Goal: Task Accomplishment & Management: Use online tool/utility

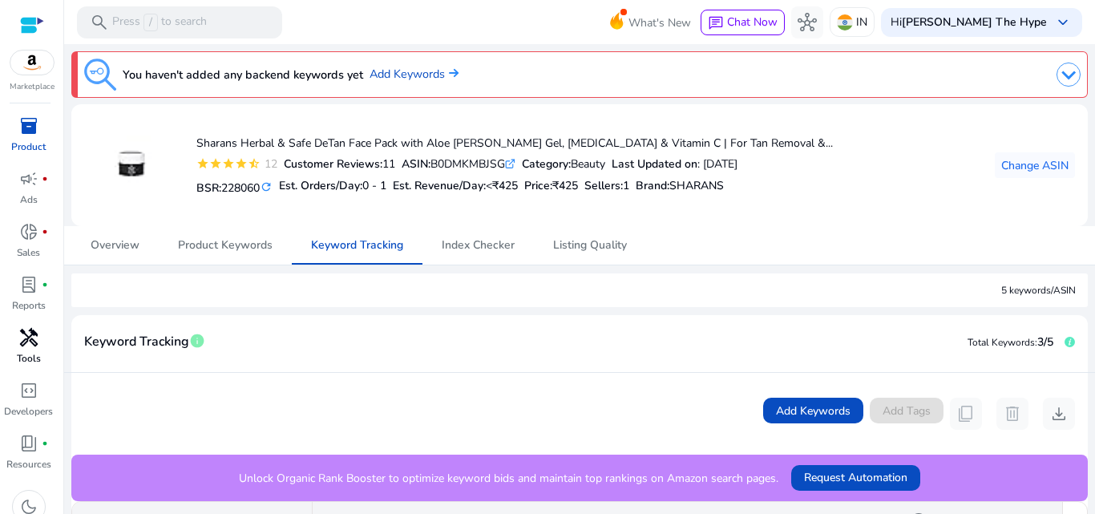
scroll to position [353, 0]
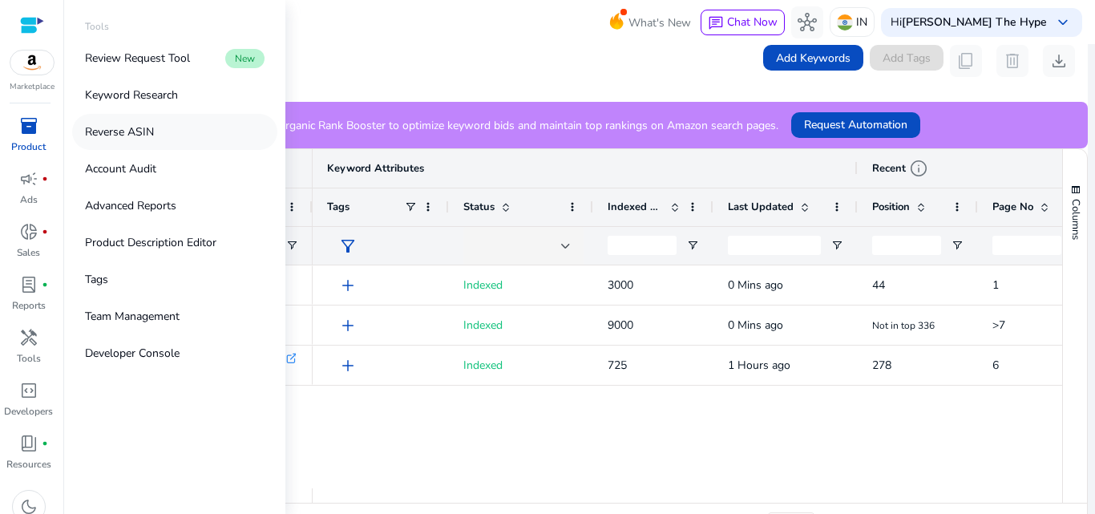
click at [155, 131] on link "Reverse ASIN" at bounding box center [174, 132] width 205 height 36
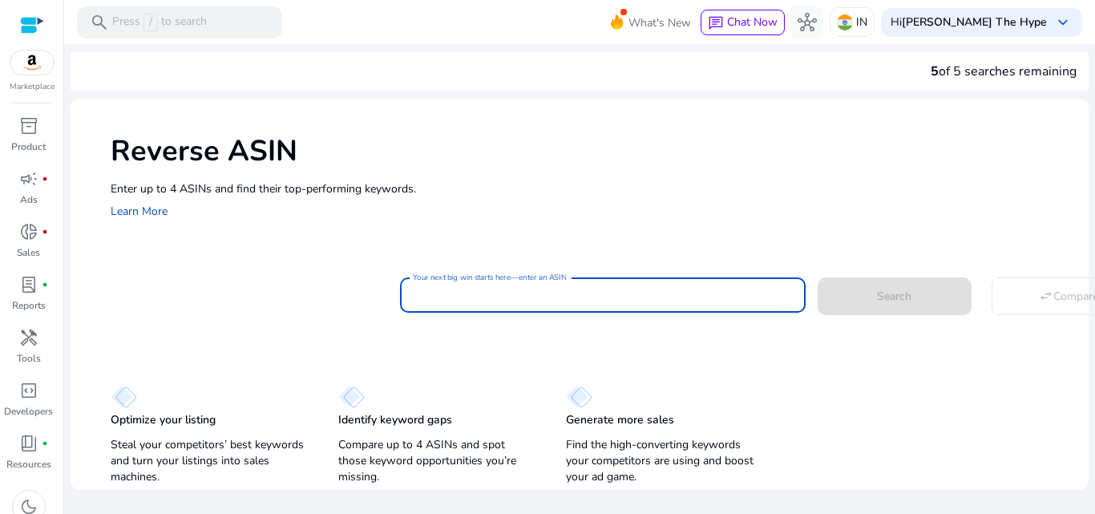
click at [571, 292] on input "Your next big win starts here—enter an ASIN" at bounding box center [603, 295] width 380 height 18
paste input "**********"
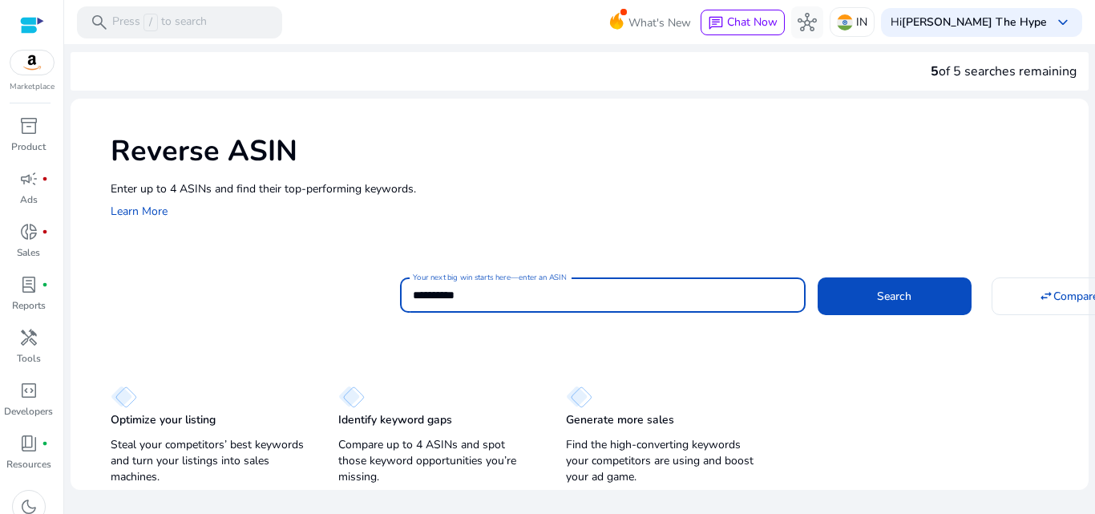
type input "**********"
click at [818, 277] on button "Search" at bounding box center [895, 295] width 154 height 37
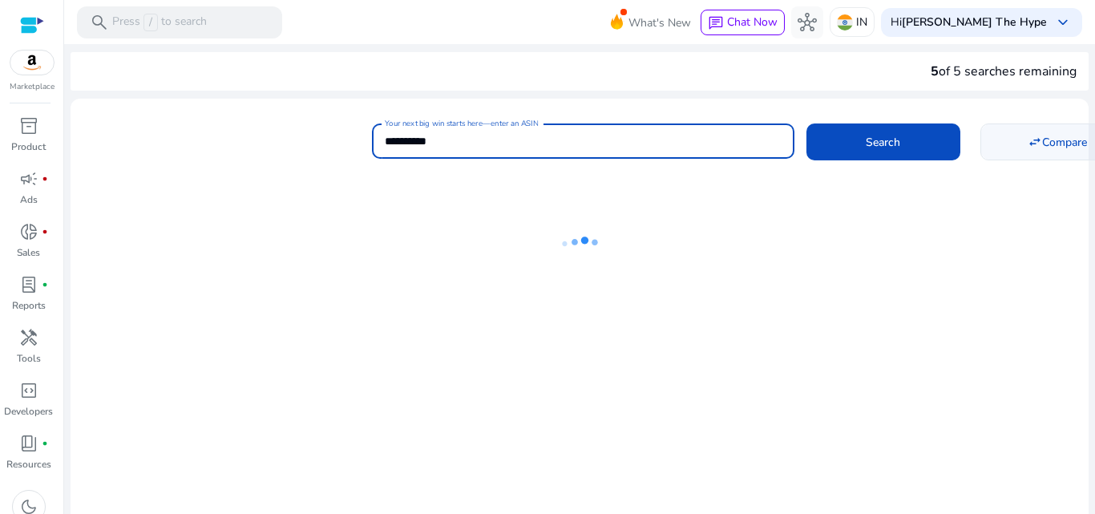
click at [1042, 135] on span "Compare" at bounding box center [1064, 142] width 45 height 17
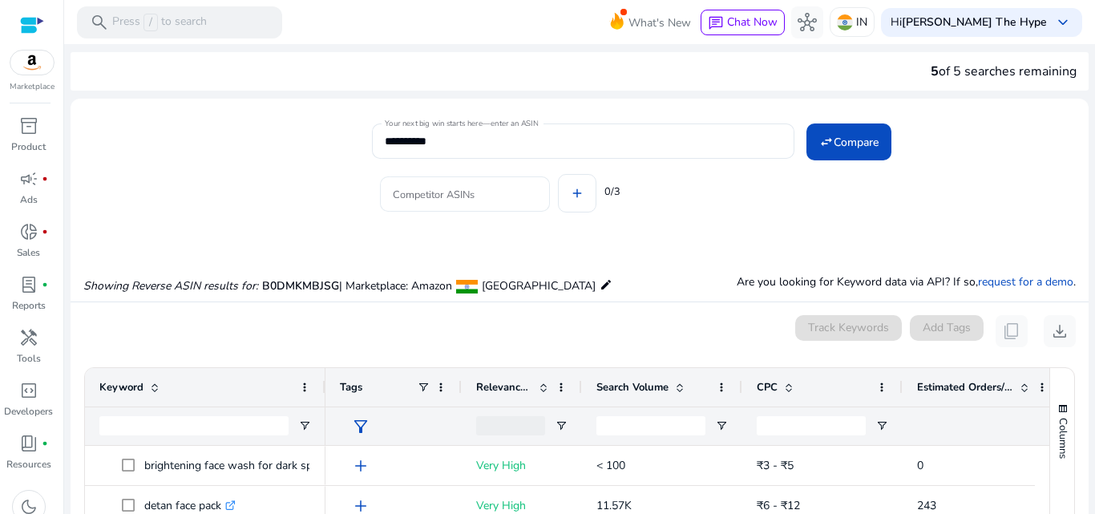
click at [477, 198] on input "Competitor ASINs" at bounding box center [465, 194] width 144 height 18
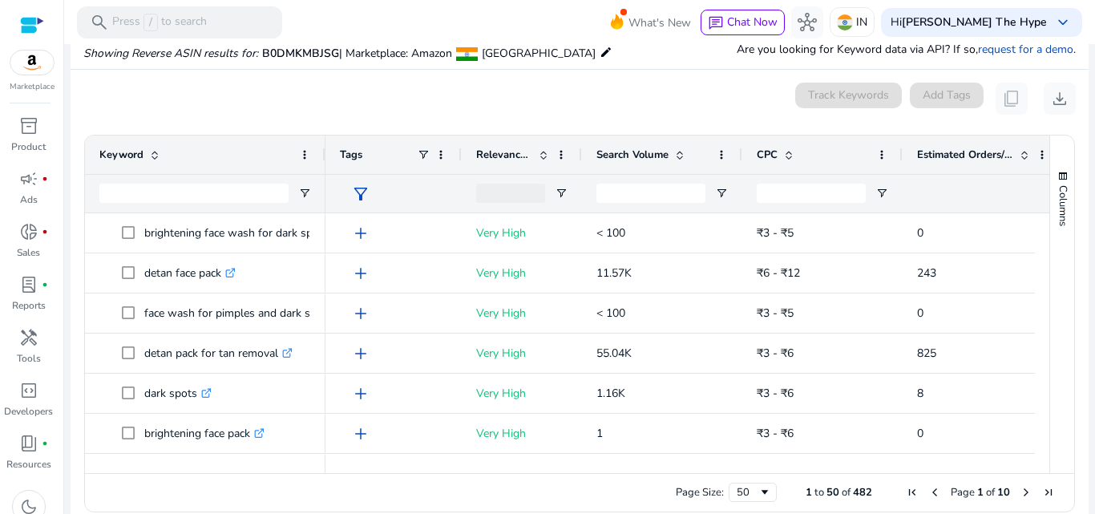
scroll to position [236, 0]
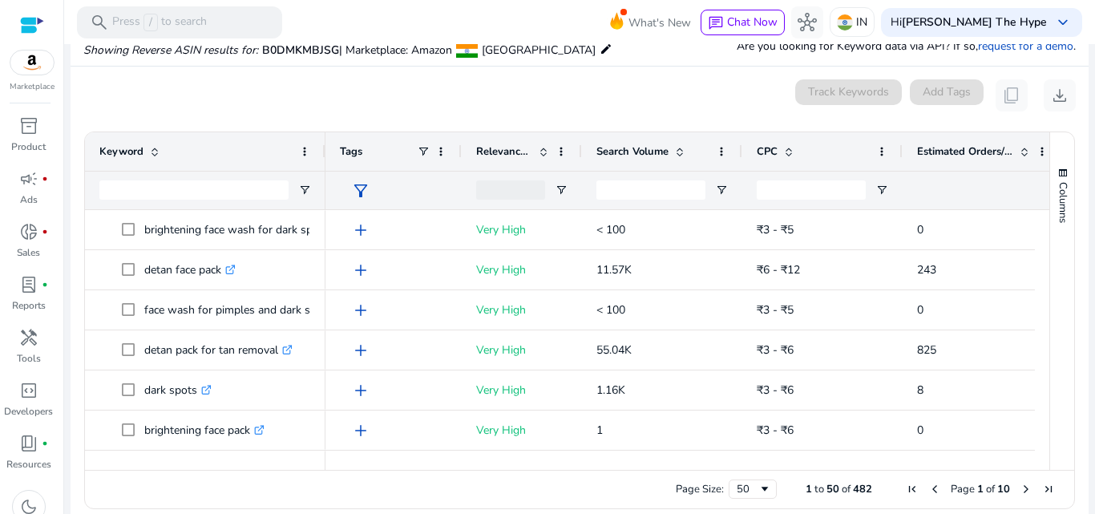
type input "**********"
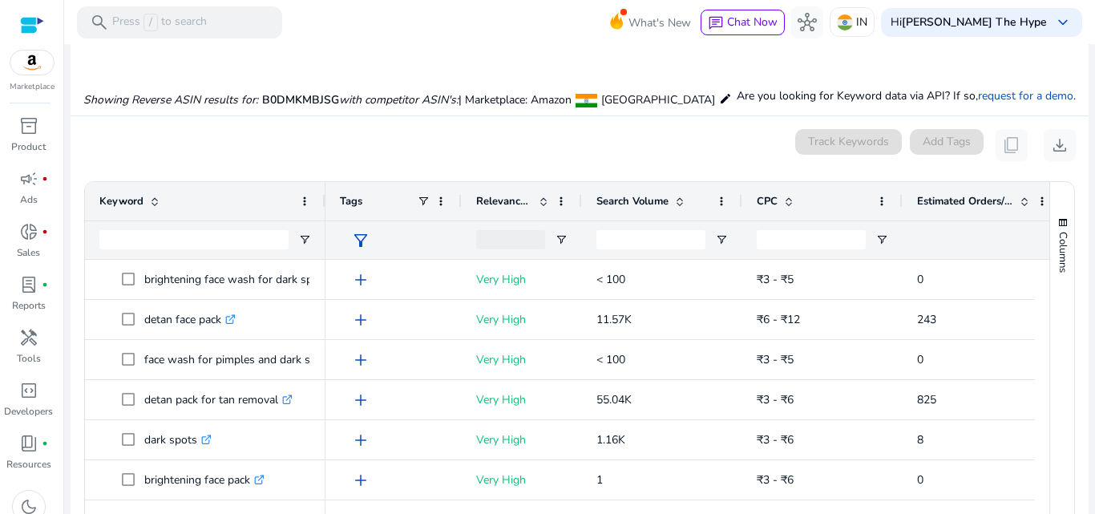
click at [597, 123] on mat-card "0 keyword(s) selected Track Keywords Add Tags content_copy download 1 to 50 of …" at bounding box center [580, 347] width 1018 height 463
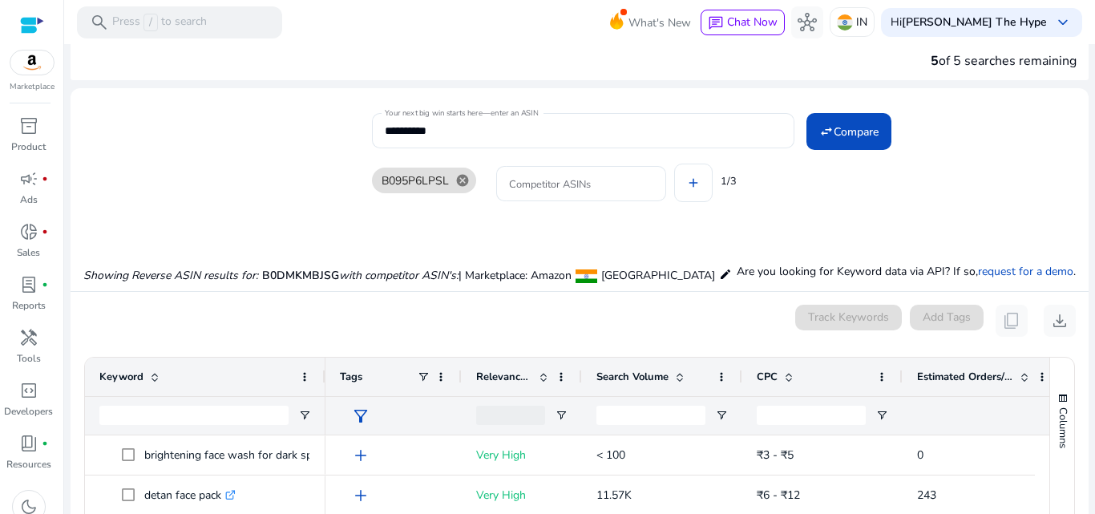
scroll to position [0, 0]
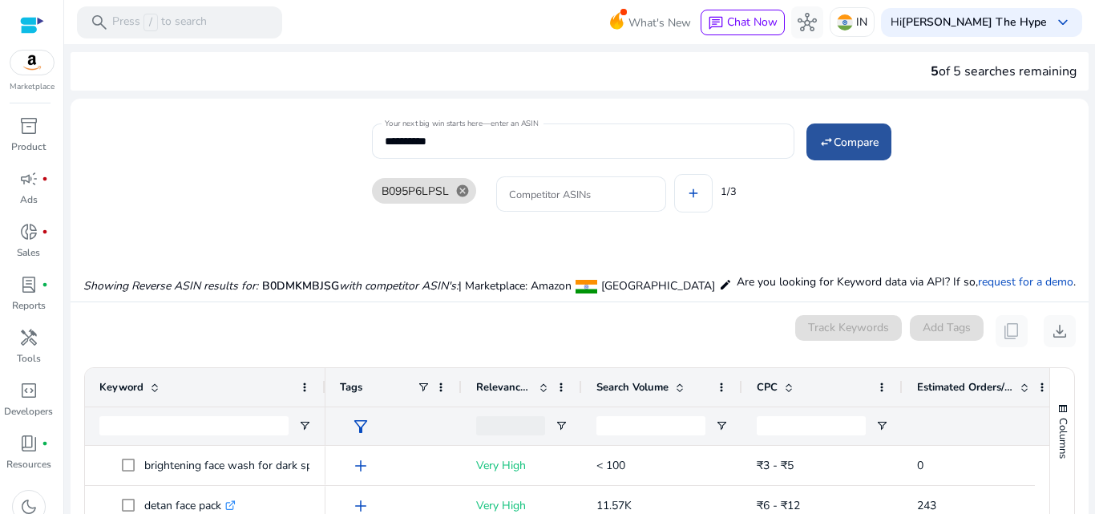
click at [840, 130] on span at bounding box center [849, 142] width 85 height 38
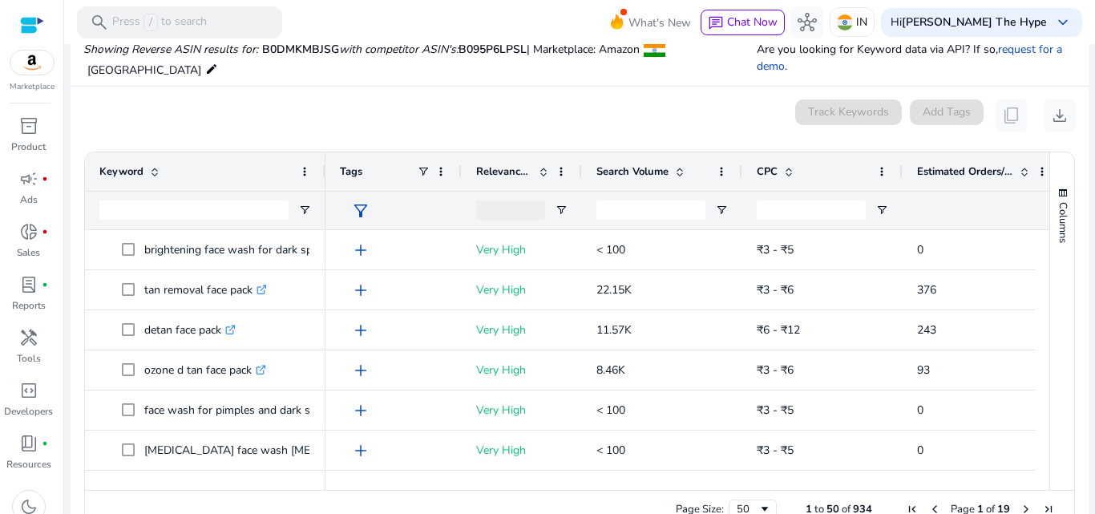
scroll to position [236, 0]
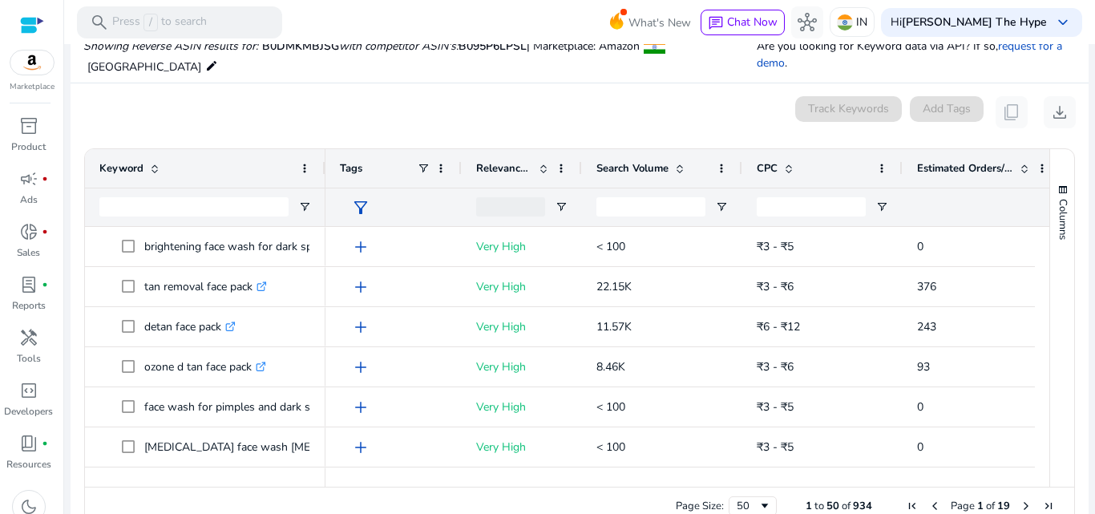
click at [667, 121] on mat-card "0 keyword(s) selected Track Keywords Add Tags content_copy download 1 to 50 of …" at bounding box center [580, 314] width 1018 height 463
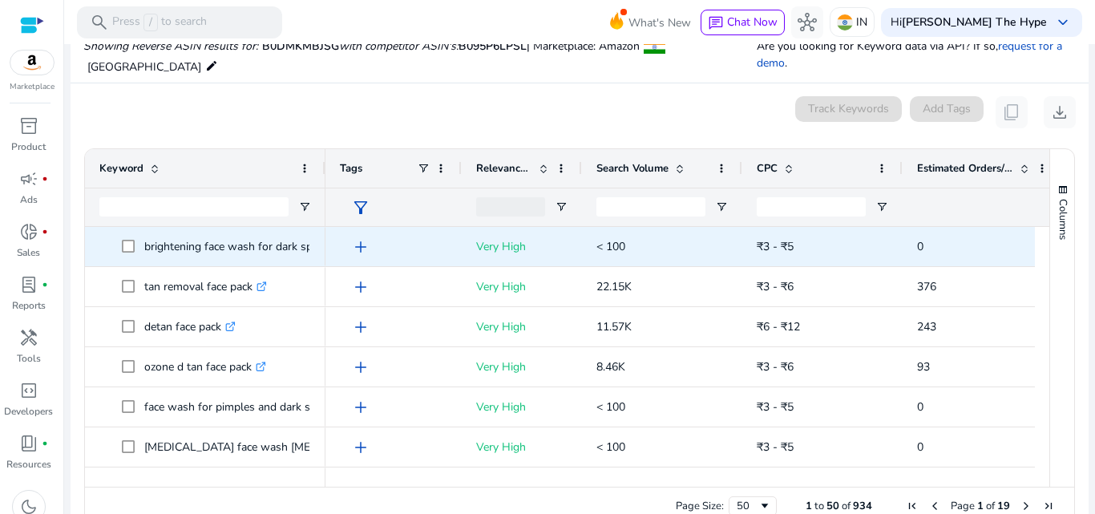
click at [656, 247] on span "< 100" at bounding box center [663, 246] width 132 height 43
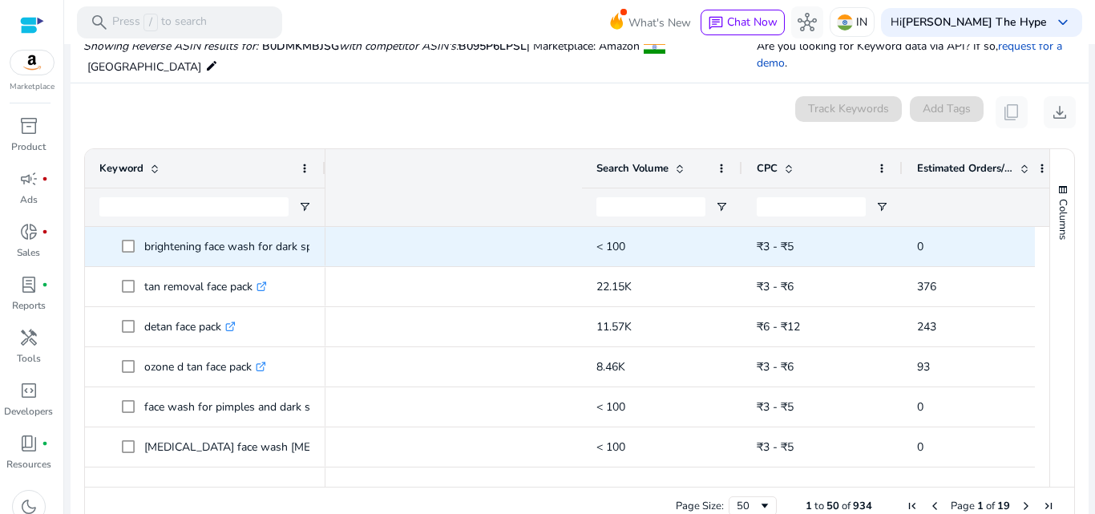
scroll to position [0, 516]
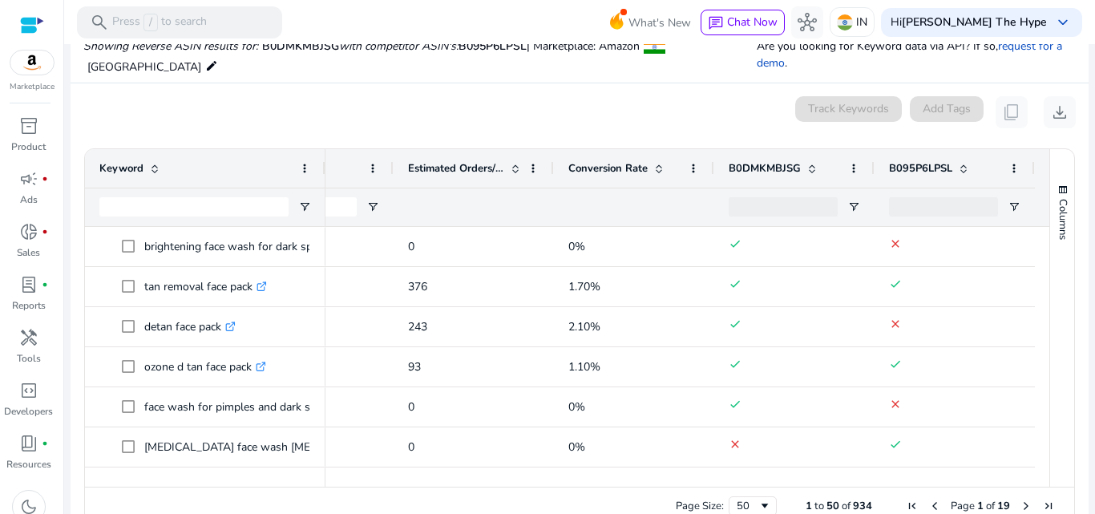
click at [779, 197] on div at bounding box center [783, 206] width 109 height 19
click at [801, 162] on span at bounding box center [810, 168] width 18 height 13
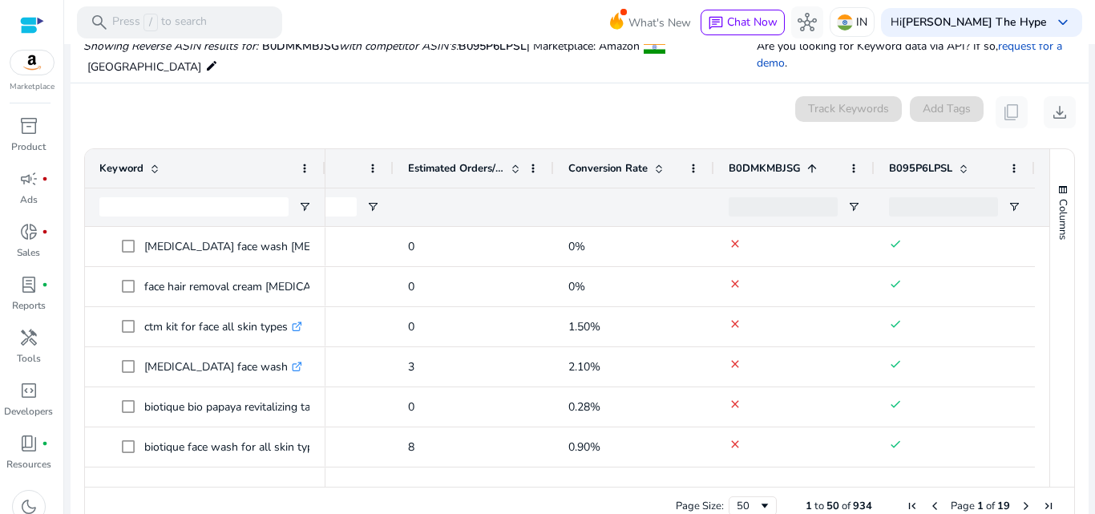
click at [801, 162] on span at bounding box center [810, 168] width 18 height 13
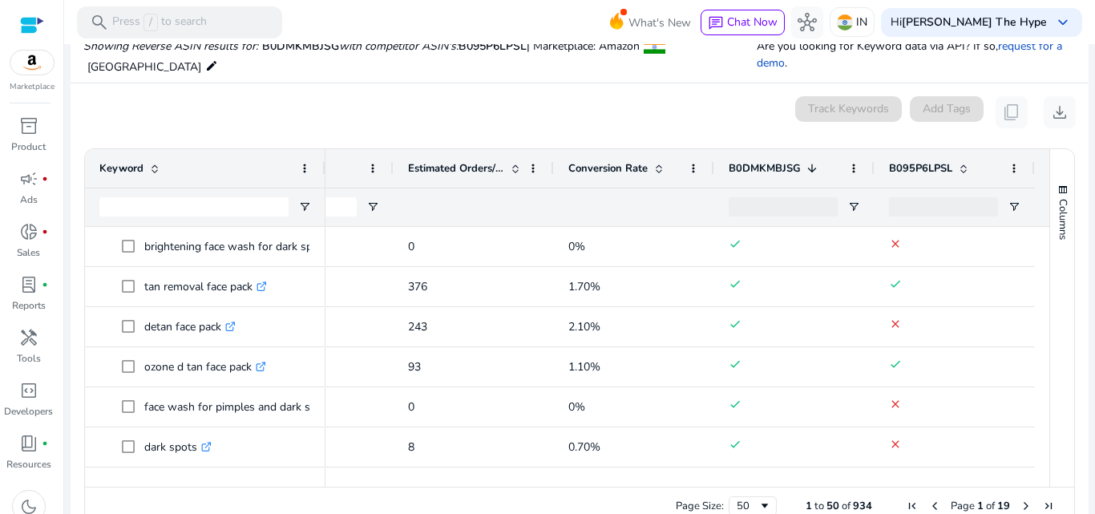
click at [809, 162] on span at bounding box center [812, 168] width 13 height 13
click at [848, 162] on span at bounding box center [854, 168] width 13 height 13
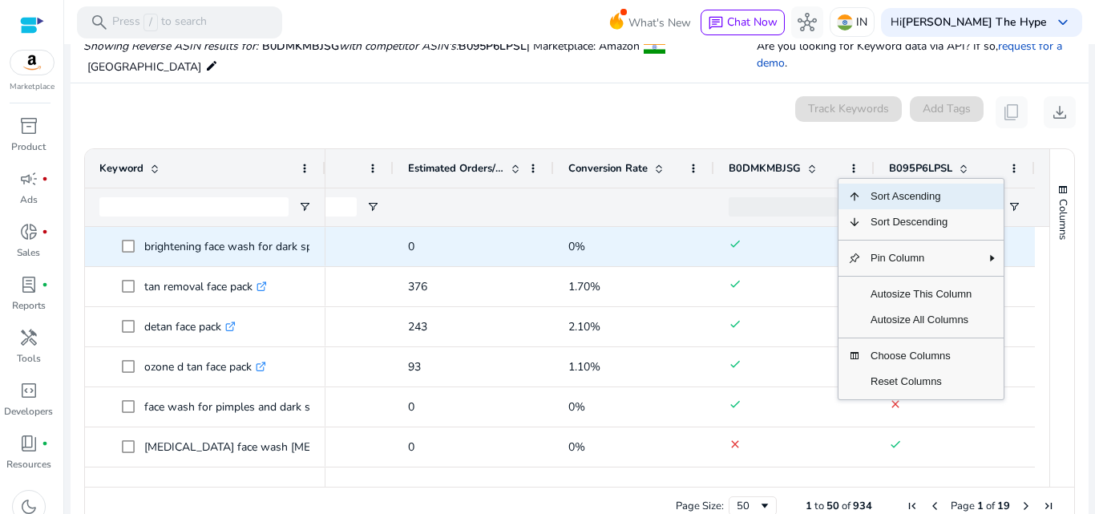
click at [759, 231] on span "done" at bounding box center [795, 246] width 132 height 33
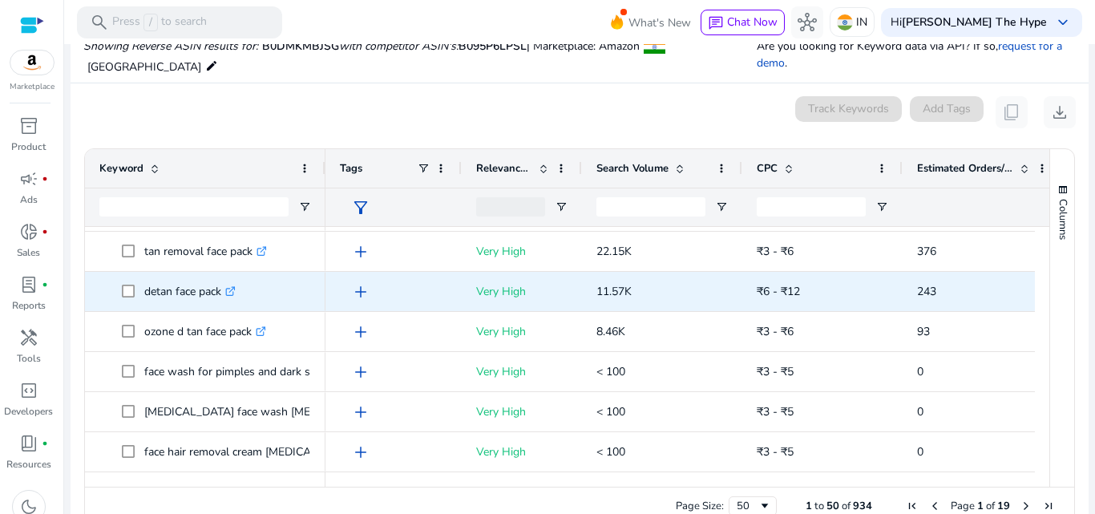
scroll to position [0, 0]
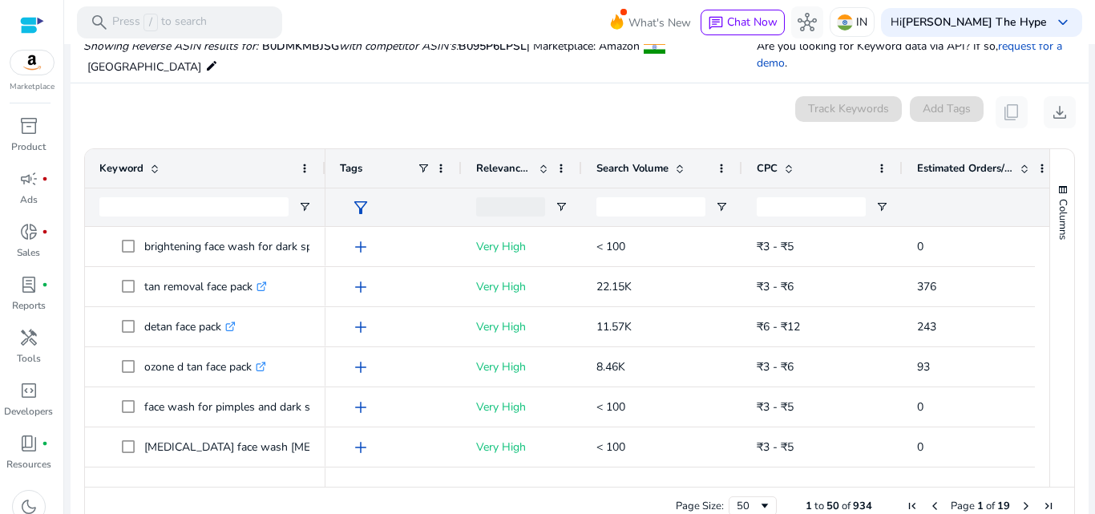
click at [671, 162] on span at bounding box center [678, 168] width 18 height 13
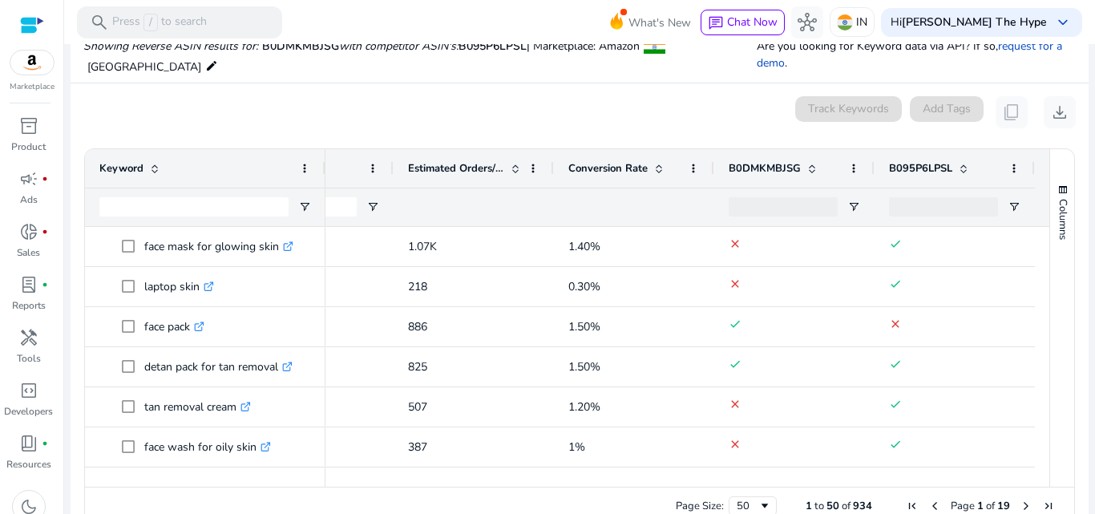
click at [664, 96] on div "0 keyword(s) selected Track Keywords Add Tags content_copy download" at bounding box center [579, 112] width 993 height 32
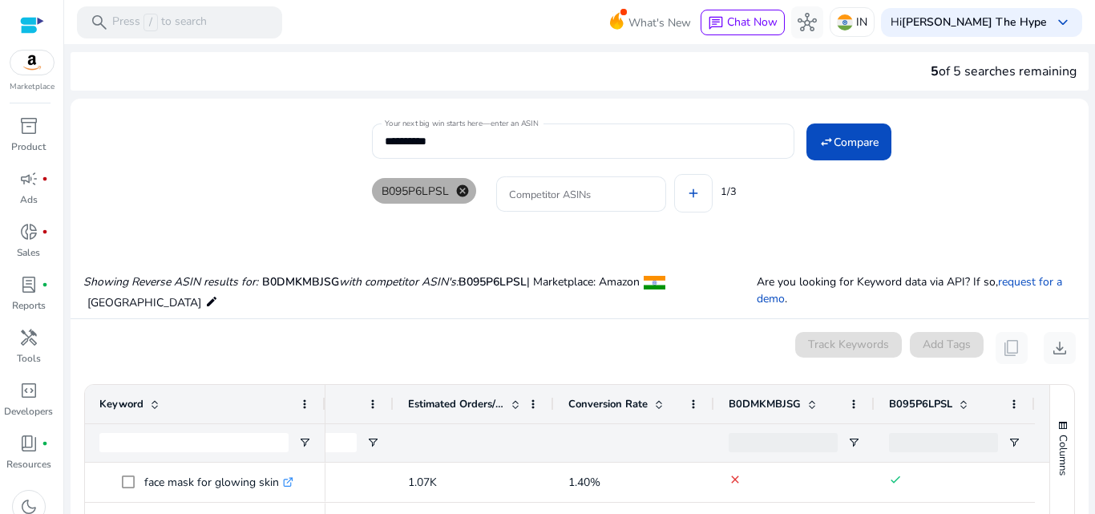
click at [458, 189] on mat-icon "cancel" at bounding box center [462, 191] width 27 height 14
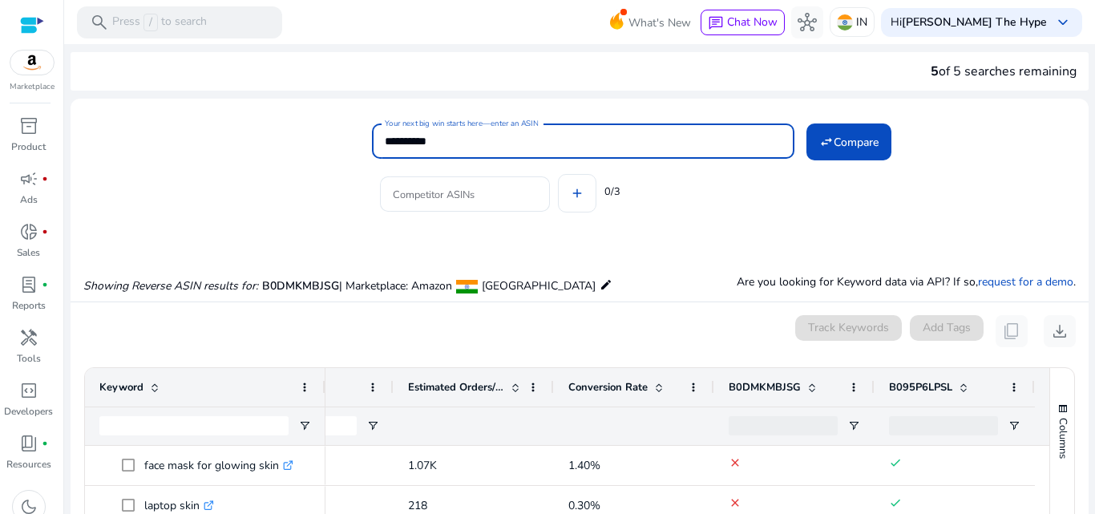
click at [479, 143] on input "**********" at bounding box center [583, 141] width 397 height 18
click at [479, 143] on input "Your next big win starts here—enter an ASIN" at bounding box center [583, 141] width 397 height 18
paste input "**********"
type input "*"
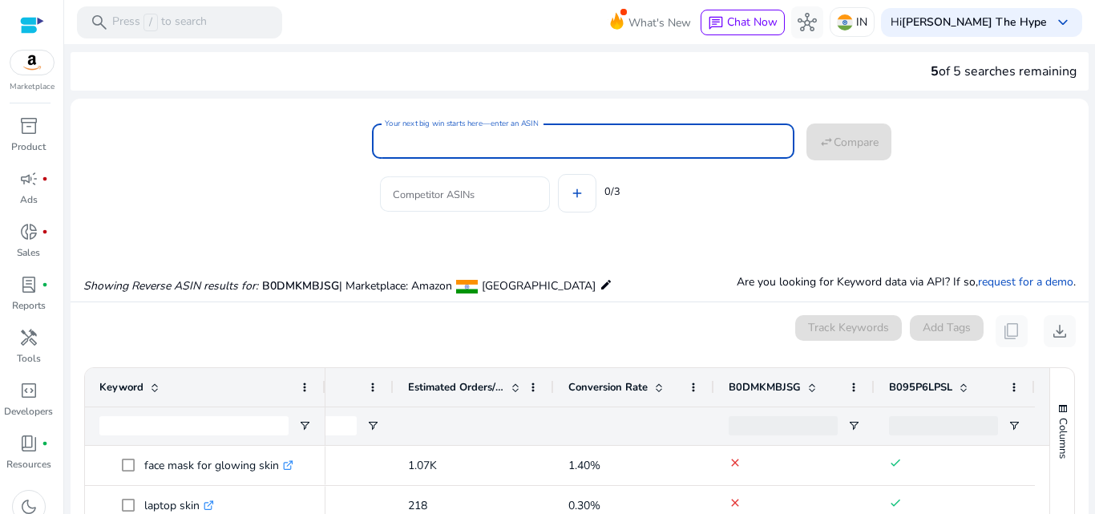
click at [448, 198] on input "Competitor ASINs" at bounding box center [465, 194] width 144 height 18
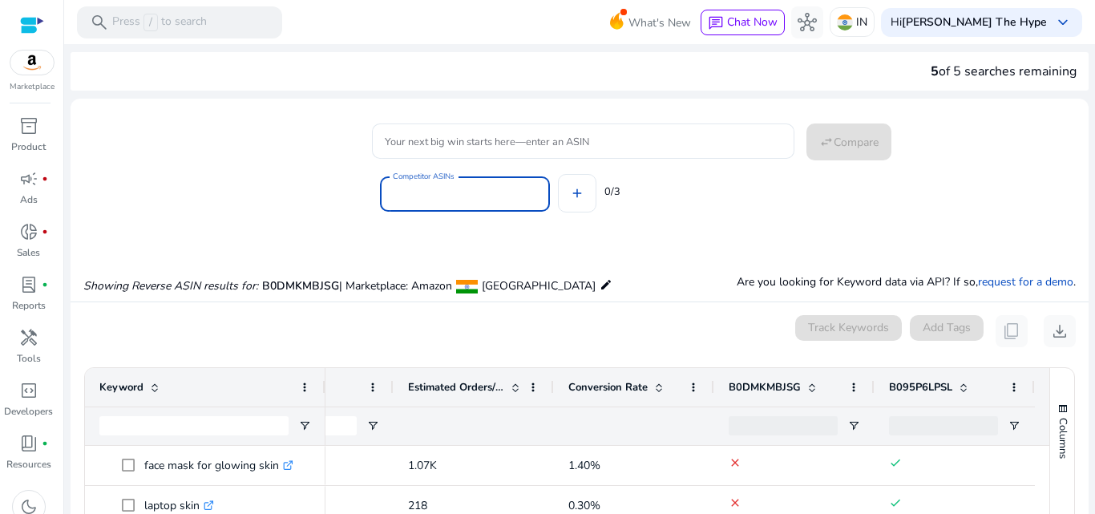
type input "**********"
click at [466, 190] on input "**********" at bounding box center [465, 194] width 144 height 18
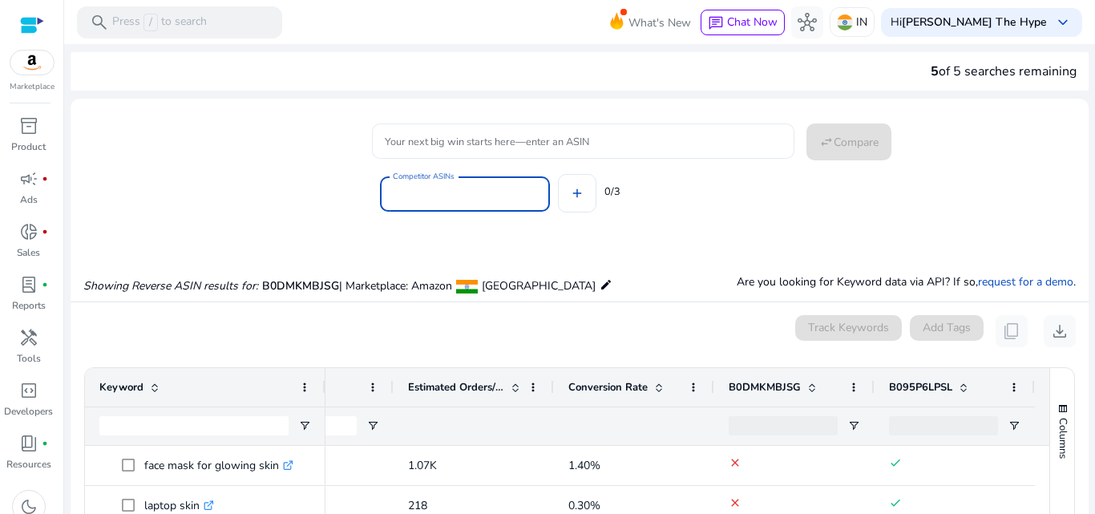
click at [467, 136] on input "Your next big win starts here—enter an ASIN" at bounding box center [583, 141] width 397 height 18
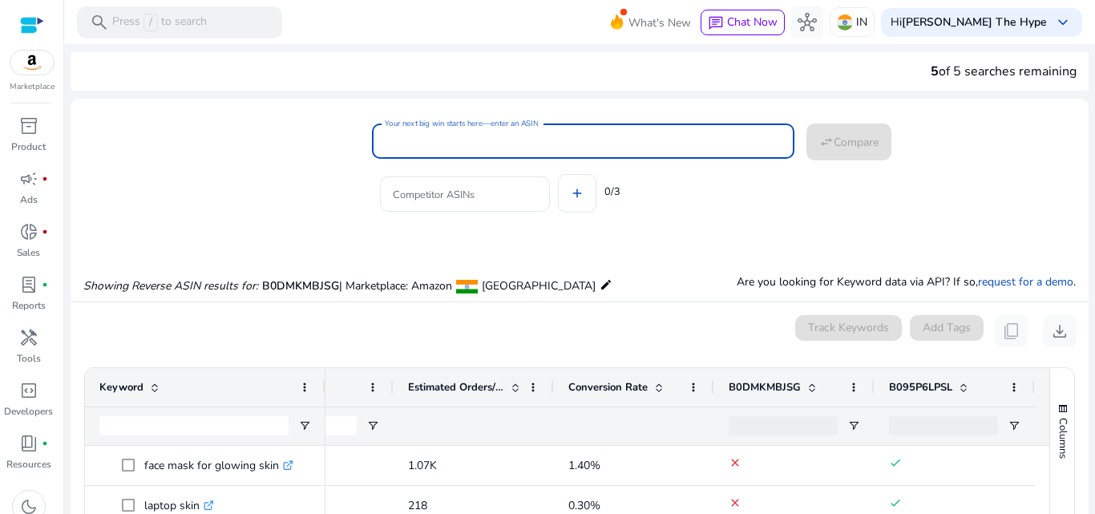
paste input "**********"
type input "**********"
click at [807, 123] on button "swap_horiz Compare" at bounding box center [849, 141] width 85 height 37
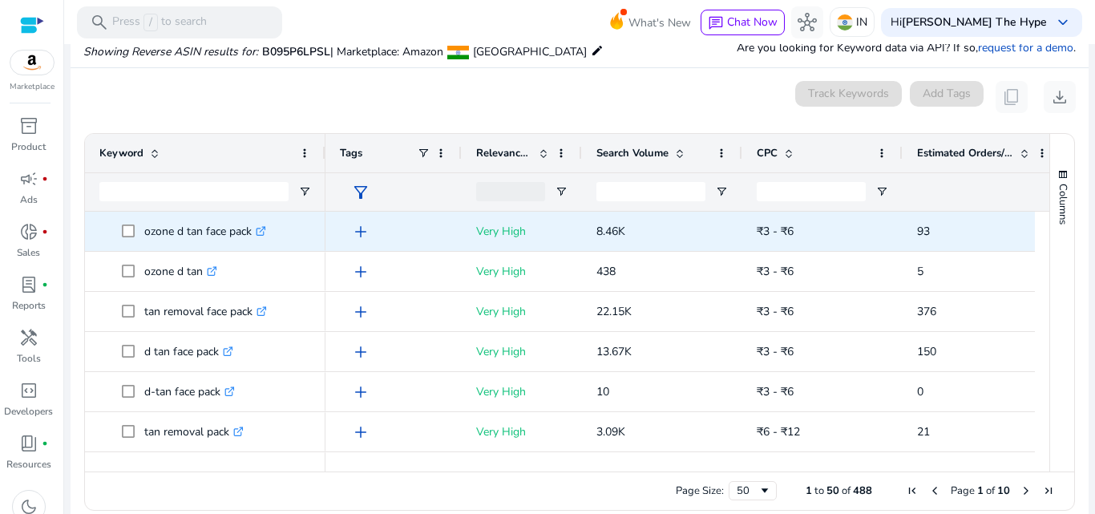
scroll to position [236, 0]
click at [785, 247] on div "₹3 - ₹6" at bounding box center [823, 230] width 132 height 38
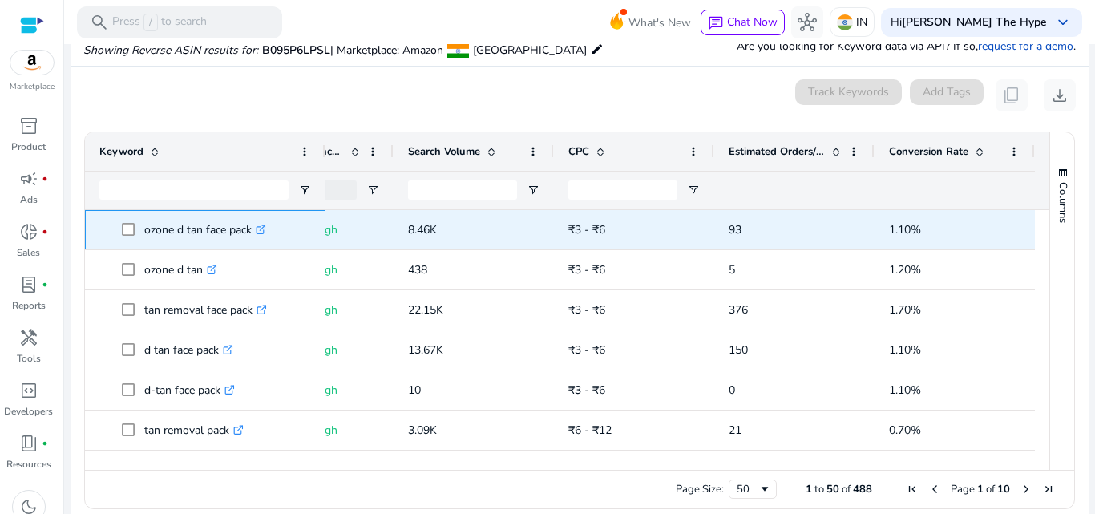
scroll to position [0, 0]
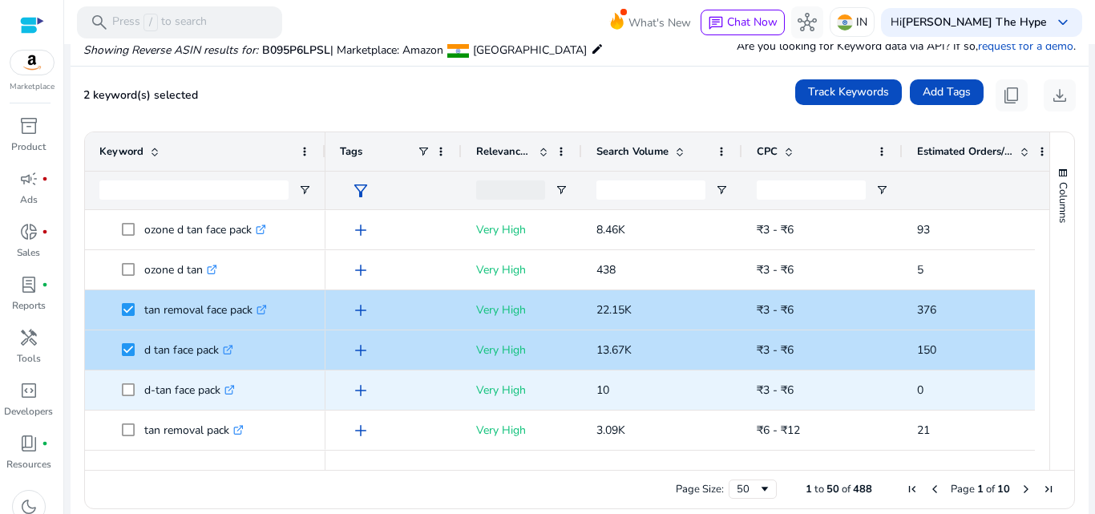
click at [125, 382] on span at bounding box center [133, 390] width 22 height 33
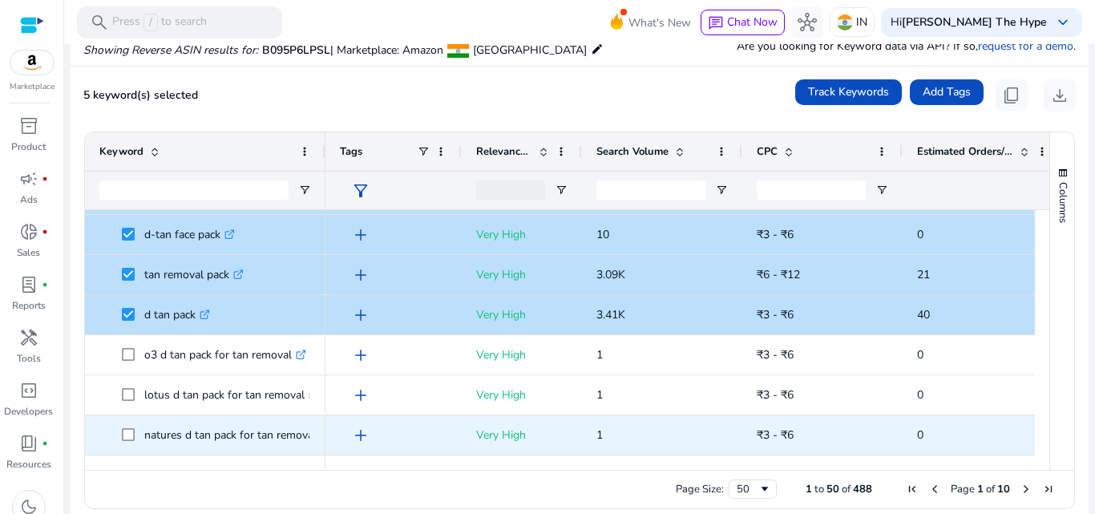
scroll to position [196, 0]
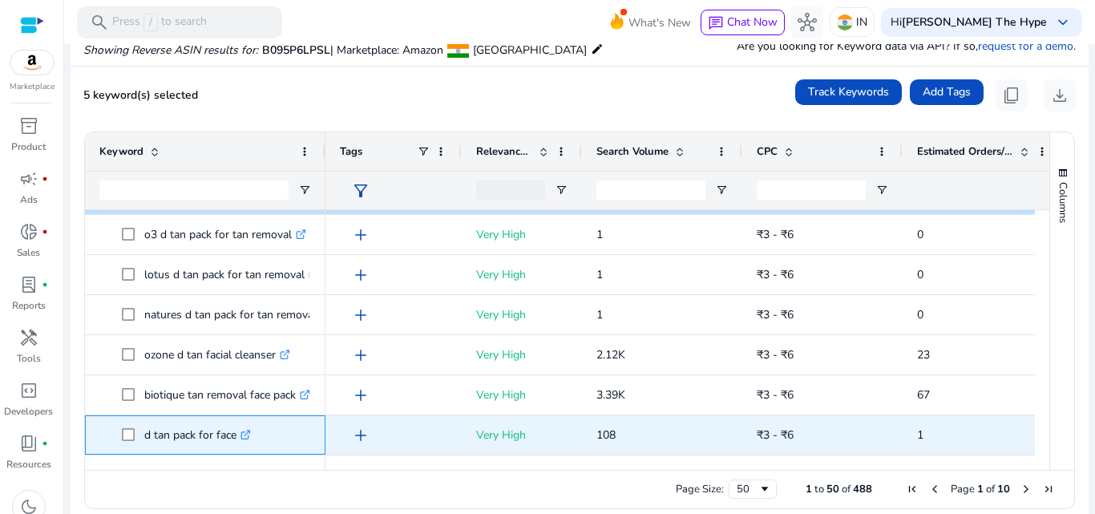
click at [129, 427] on span at bounding box center [133, 435] width 22 height 33
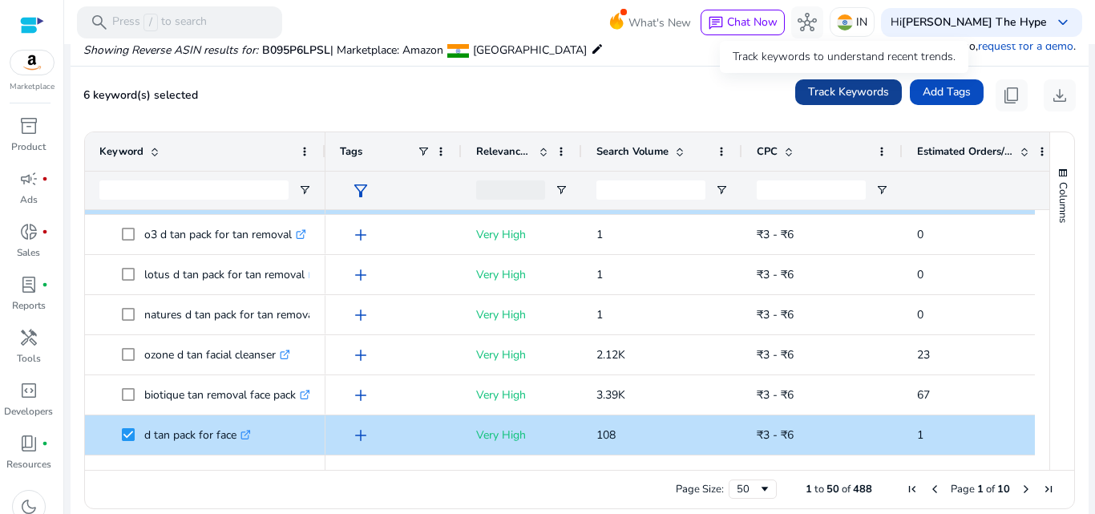
click at [825, 83] on span "Track Keywords" at bounding box center [848, 91] width 81 height 17
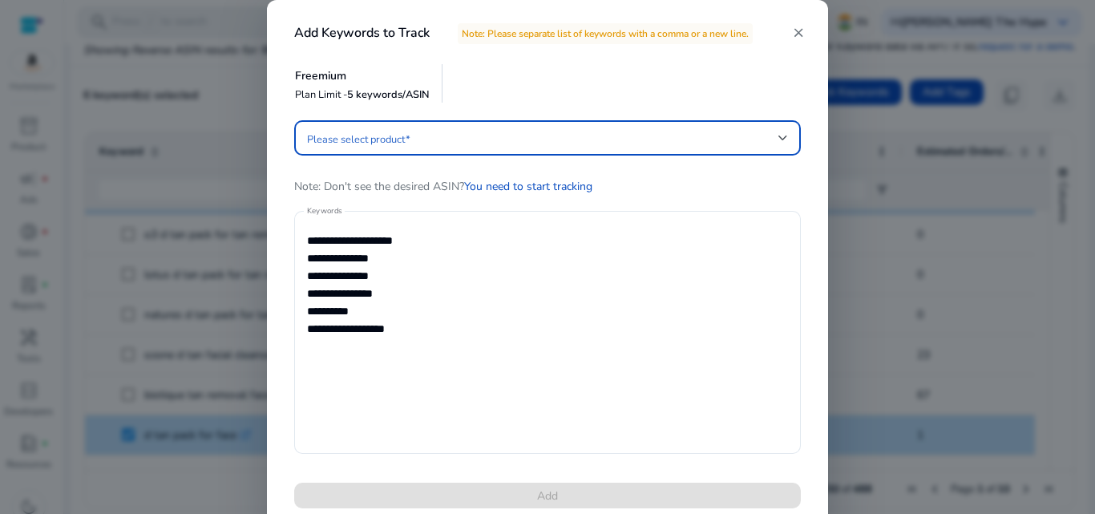
click at [722, 136] on span at bounding box center [543, 138] width 472 height 18
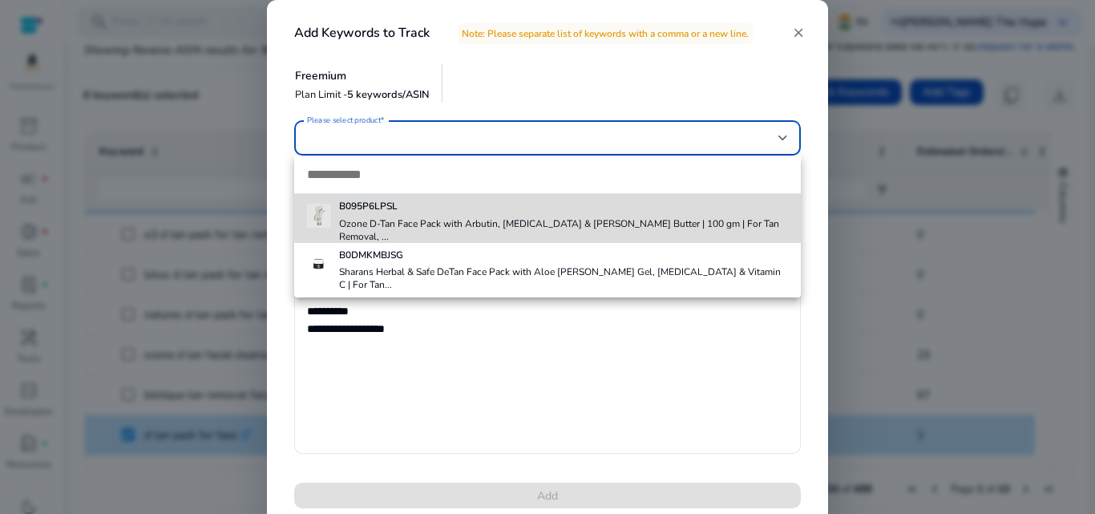
click at [617, 215] on div "B095P6LPSL Ozone D-Tan Face Pack with Arbutin, [MEDICAL_DATA] & [PERSON_NAME] B…" at bounding box center [563, 218] width 449 height 49
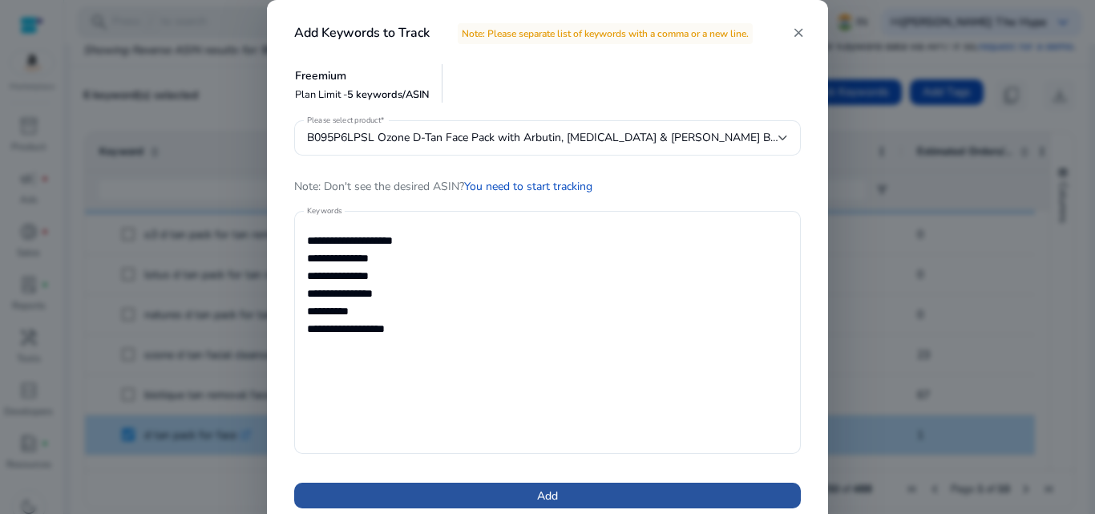
click at [523, 497] on span at bounding box center [547, 495] width 507 height 38
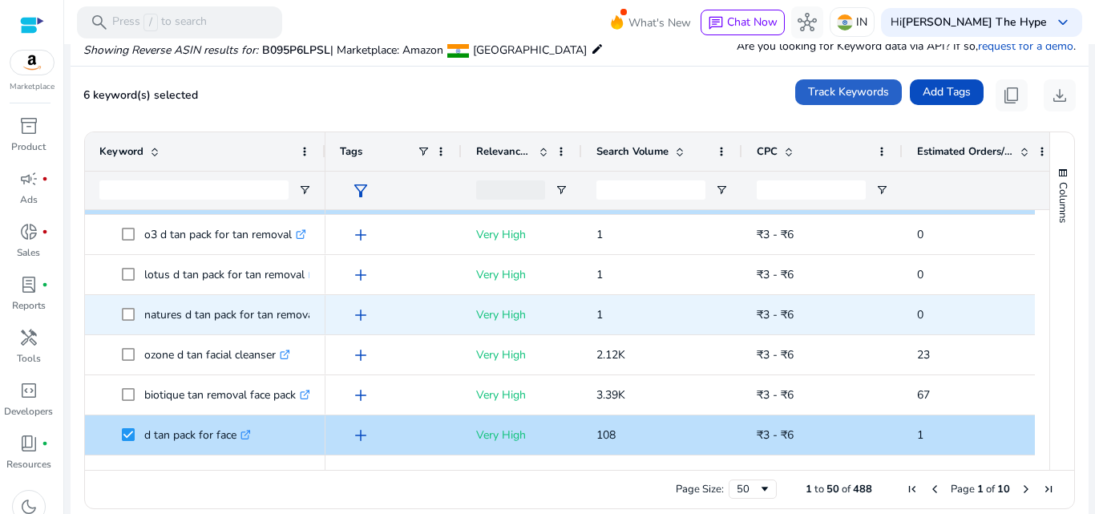
click at [552, 326] on p "Very High" at bounding box center [521, 314] width 91 height 33
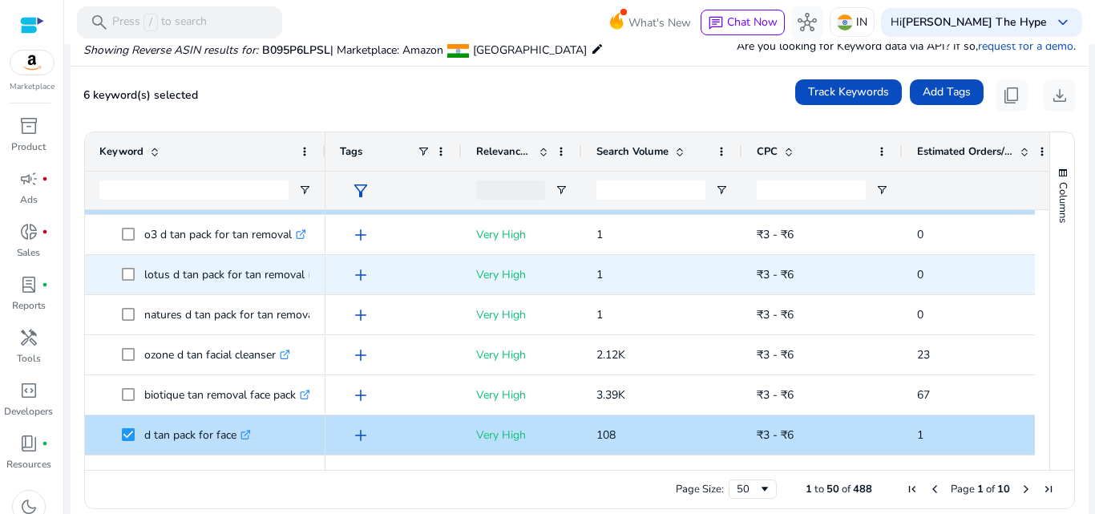
scroll to position [120, 0]
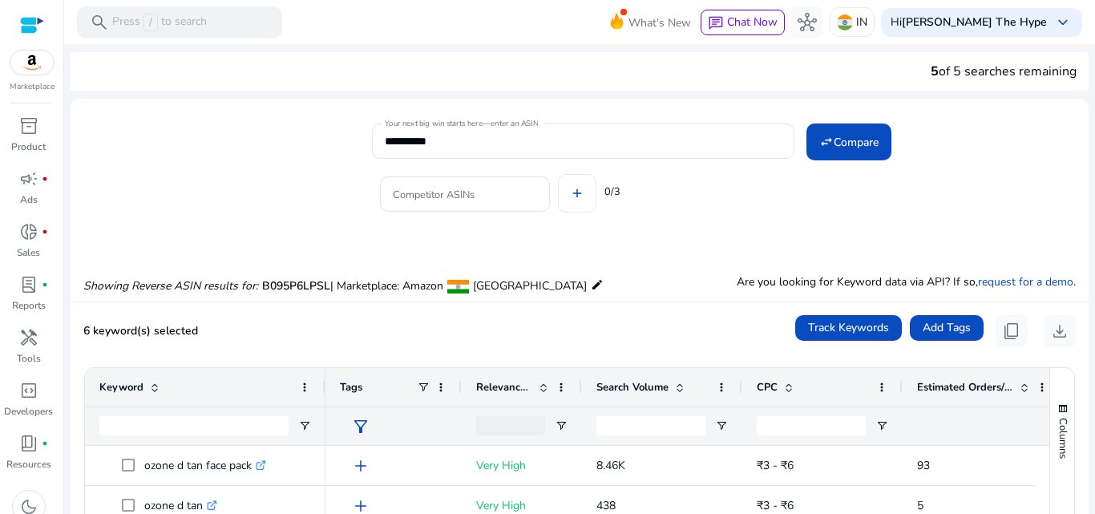
scroll to position [236, 0]
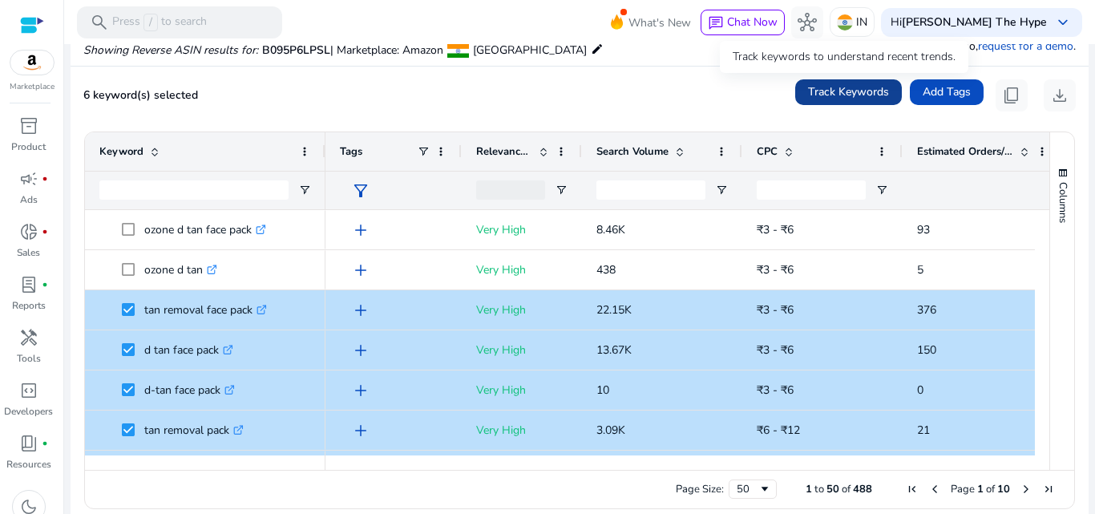
click at [844, 88] on span "Track Keywords" at bounding box center [848, 91] width 81 height 17
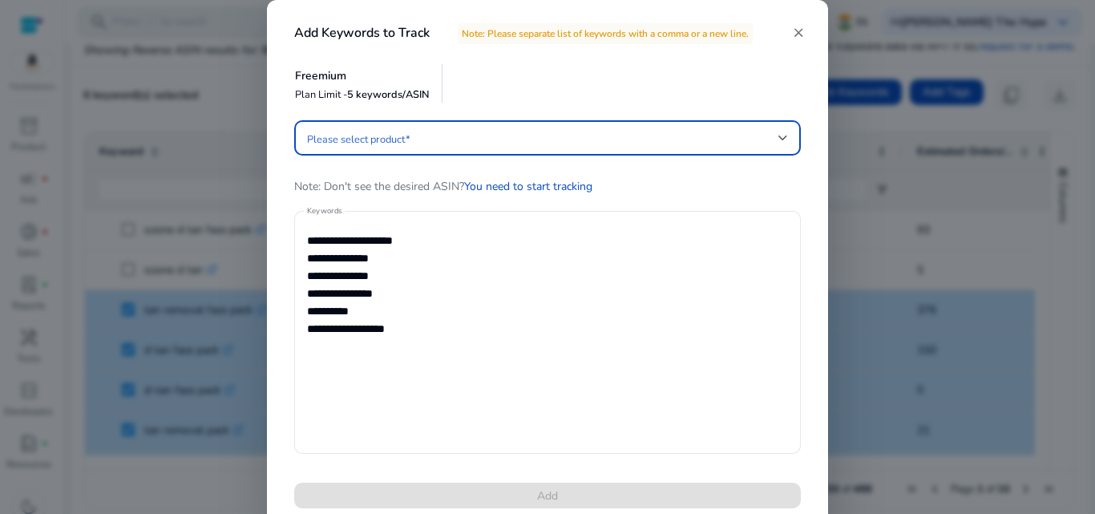
click at [604, 136] on span at bounding box center [543, 138] width 472 height 18
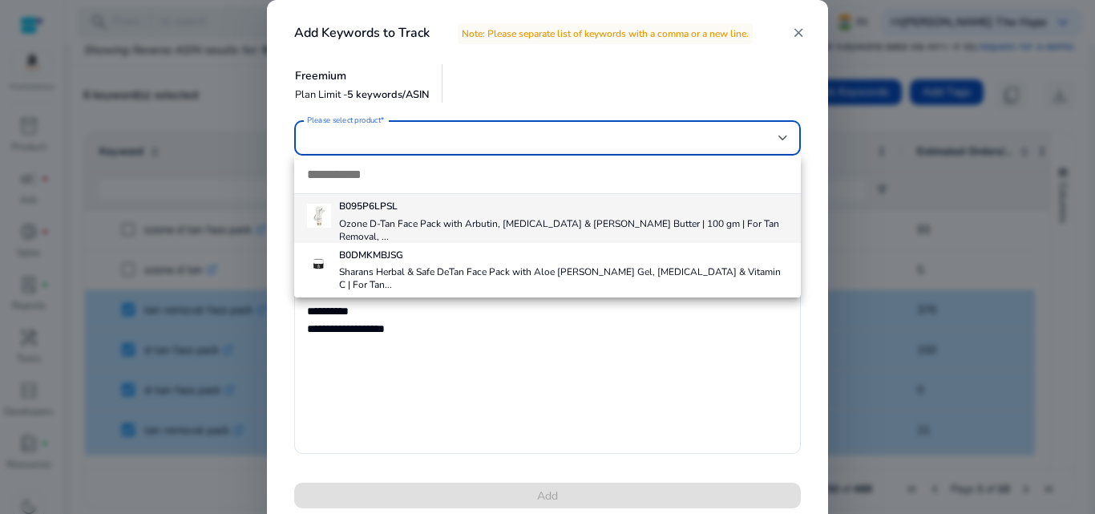
click at [564, 221] on h4 "Ozone D-Tan Face Pack with Arbutin, [MEDICAL_DATA] & [PERSON_NAME] Butter | 100…" at bounding box center [563, 230] width 449 height 26
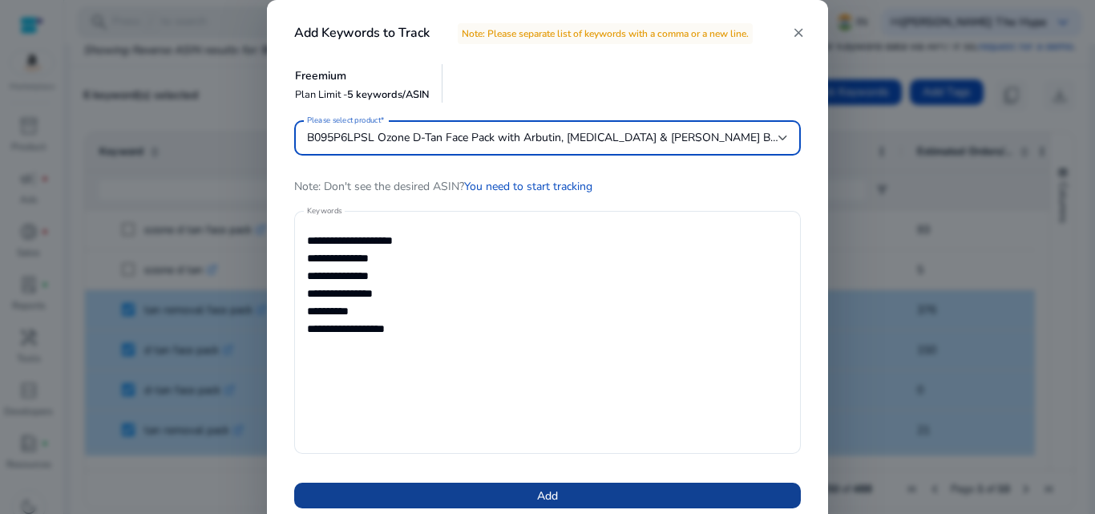
click at [508, 496] on span at bounding box center [547, 495] width 507 height 38
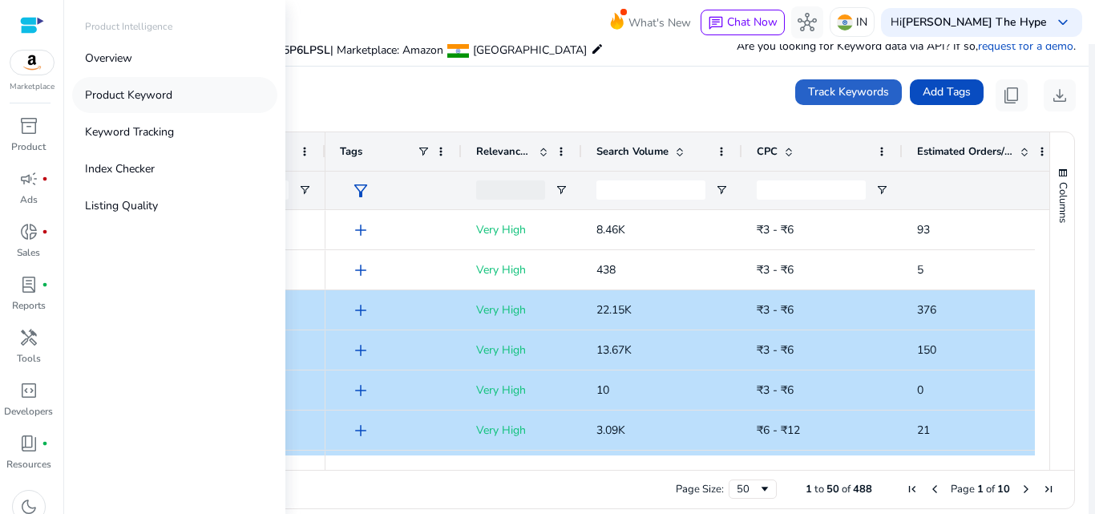
click at [130, 91] on p "Product Keyword" at bounding box center [128, 95] width 87 height 17
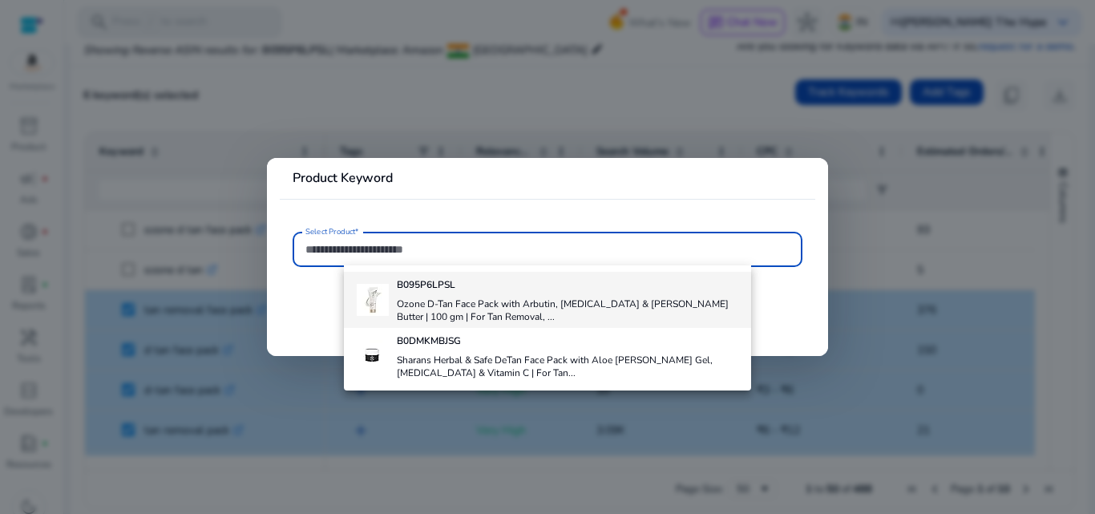
click at [430, 321] on h4 "Ozone D-Tan Face Pack with Arbutin, [MEDICAL_DATA] & [PERSON_NAME] Butter | 100…" at bounding box center [568, 310] width 342 height 26
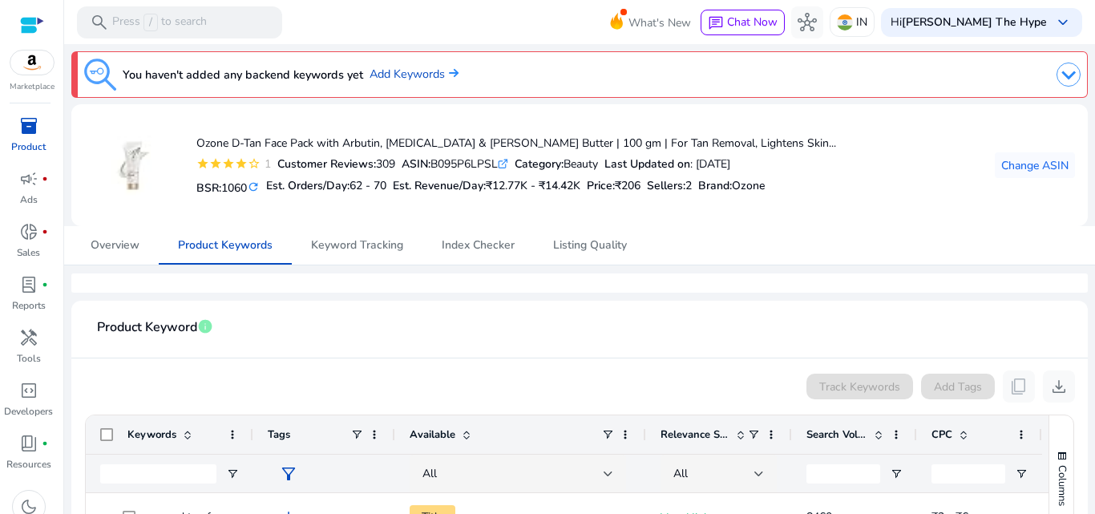
click at [435, 335] on mat-card-header "Product Keyword info" at bounding box center [579, 336] width 991 height 45
click at [365, 229] on span "Keyword Tracking" at bounding box center [357, 245] width 92 height 38
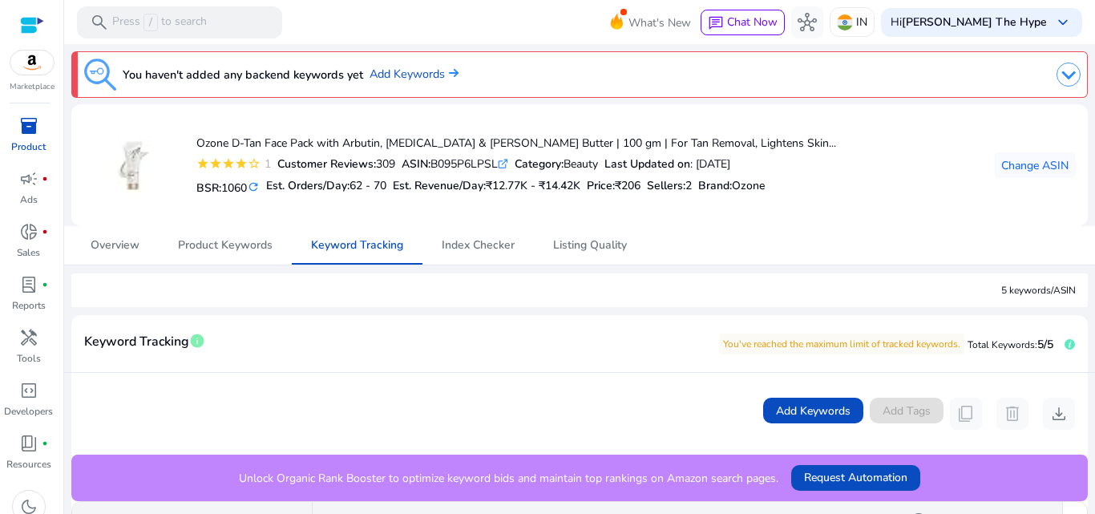
click at [535, 204] on div "Ozone D-Tan Face Pack with Arbutin, Lactic Acid & Shea Butter | 100 gm | For Ta…" at bounding box center [460, 165] width 752 height 96
